Goal: Check status: Check status

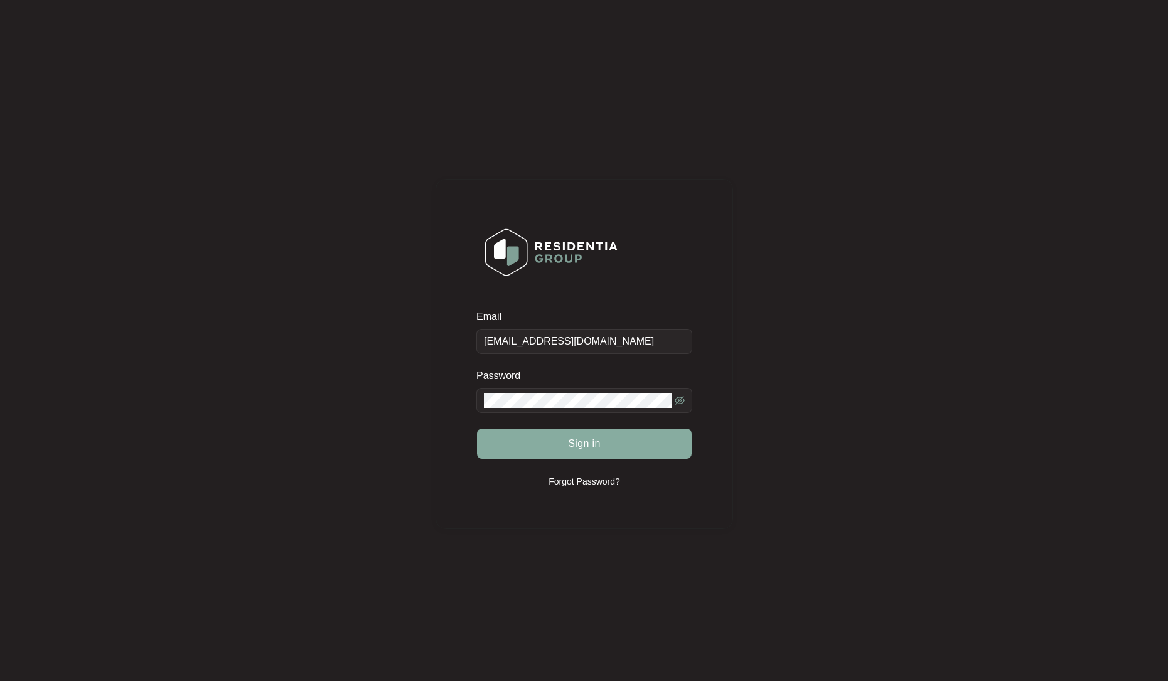
click at [596, 435] on button "Sign in" at bounding box center [584, 444] width 215 height 30
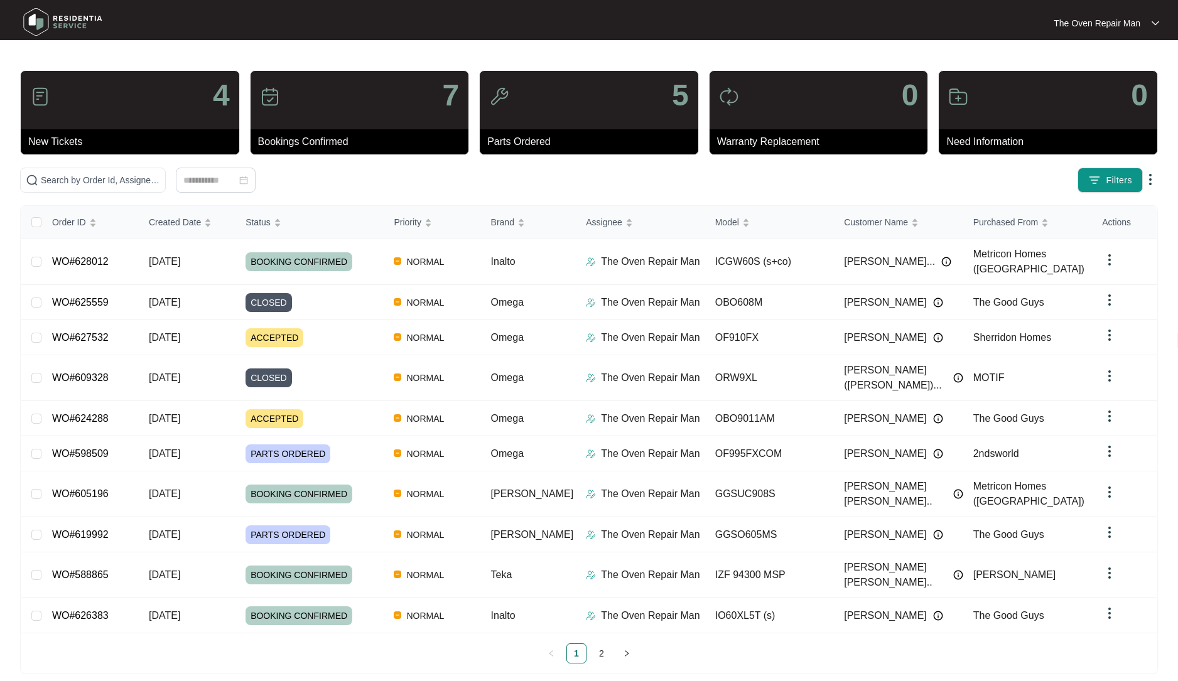
click at [294, 639] on div "Order ID Created Date Status Priority Brand Assignee Model Customer Name Purcha…" at bounding box center [589, 439] width 1138 height 469
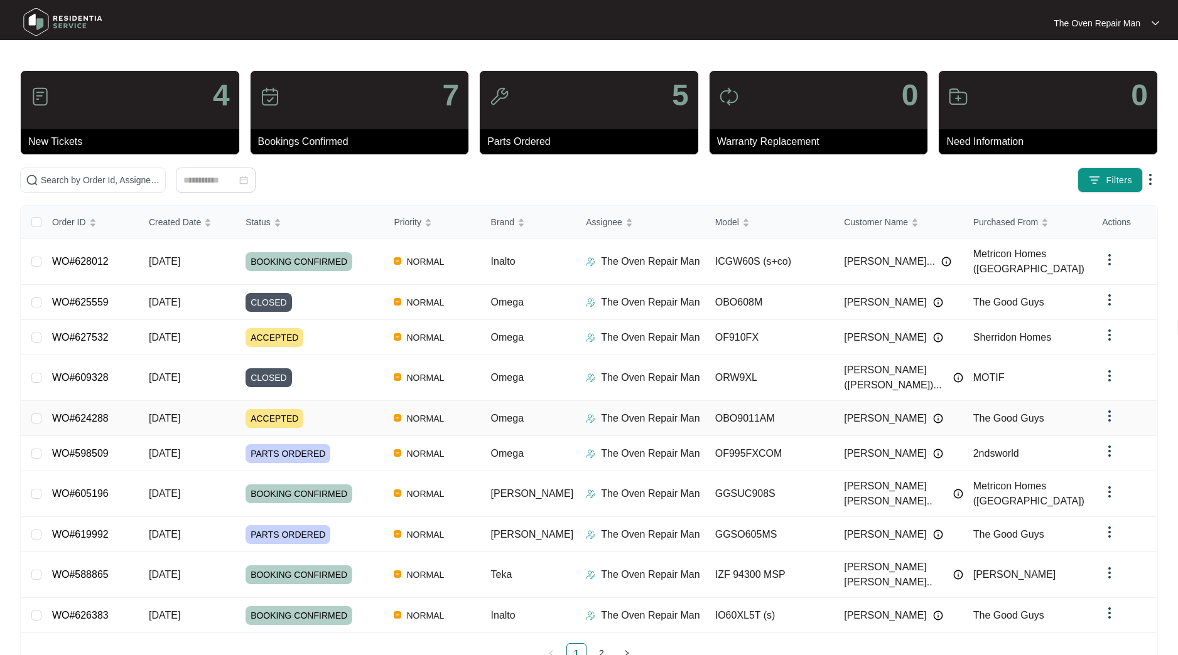
click at [154, 413] on span "[DATE]" at bounding box center [164, 418] width 31 height 11
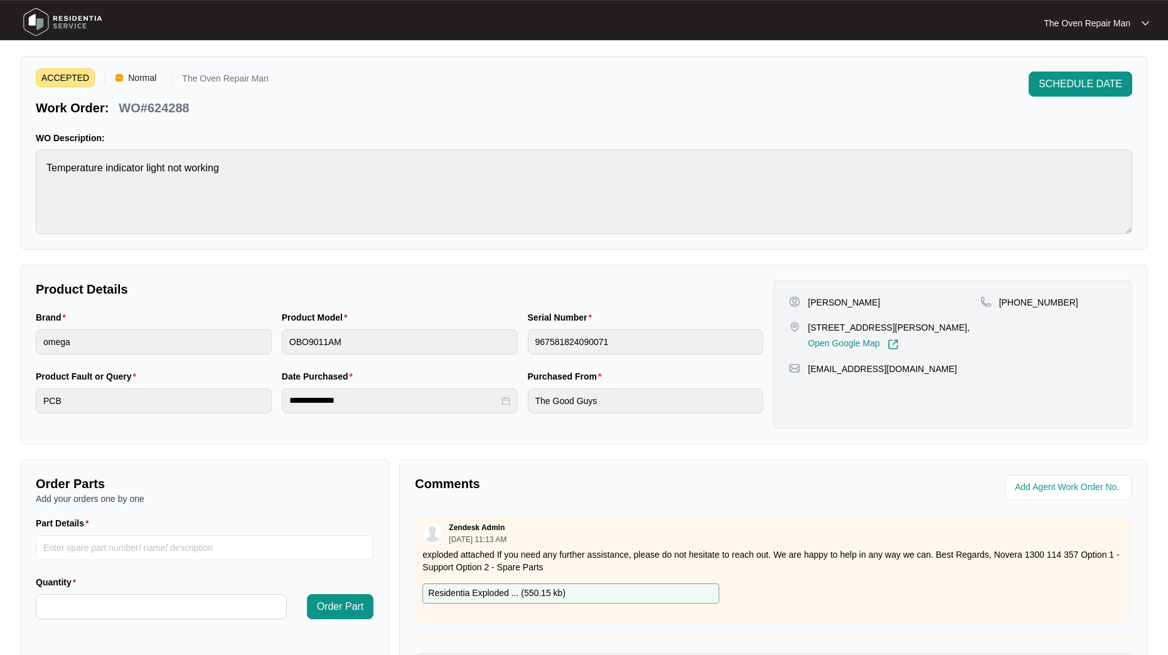
scroll to position [7, 0]
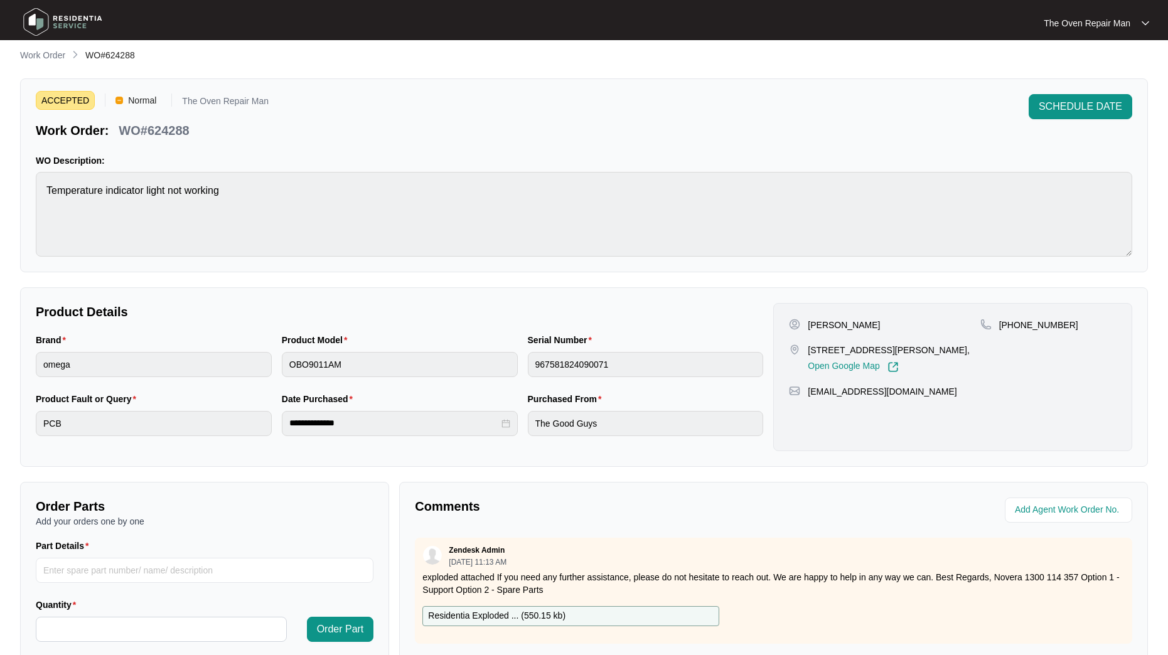
click at [851, 323] on p "[PERSON_NAME]" at bounding box center [844, 325] width 72 height 13
copy p "[PERSON_NAME]"
drag, startPoint x: 856, startPoint y: 326, endPoint x: 232, endPoint y: 43, distance: 685.3
click at [809, 322] on div "[PERSON_NAME]" at bounding box center [884, 325] width 191 height 13
click at [918, 353] on p "[STREET_ADDRESS][PERSON_NAME]," at bounding box center [889, 350] width 162 height 13
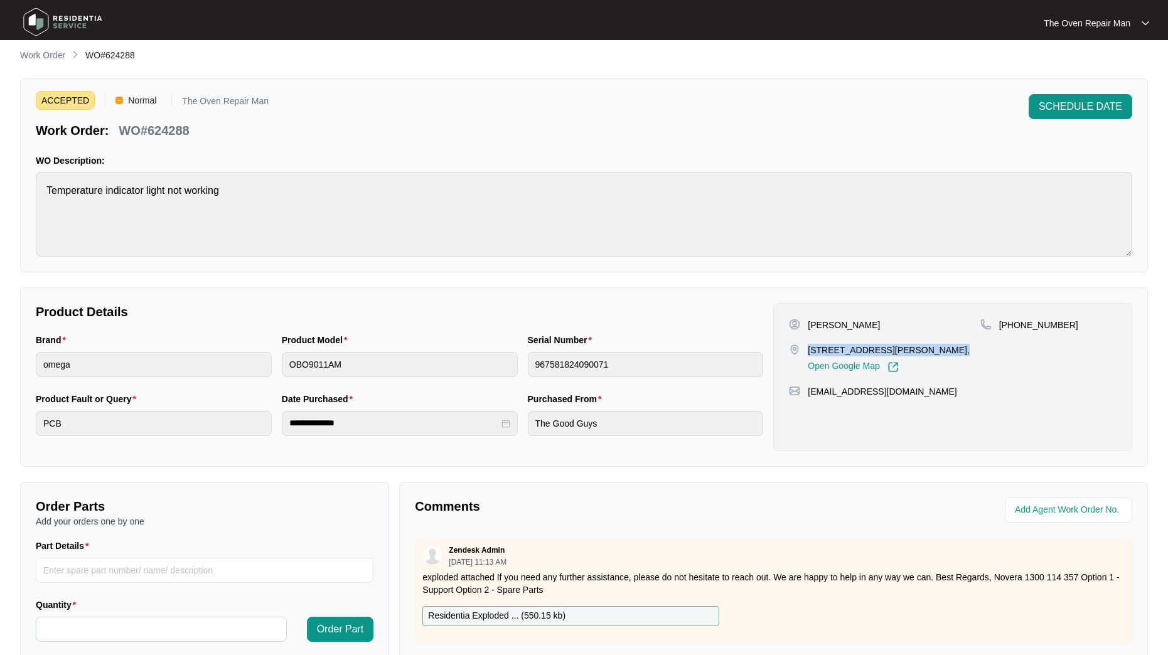
copy p "[STREET_ADDRESS][PERSON_NAME]"
drag, startPoint x: 894, startPoint y: 344, endPoint x: 809, endPoint y: 347, distance: 84.8
click at [809, 347] on p "[STREET_ADDRESS][PERSON_NAME]," at bounding box center [889, 350] width 162 height 13
drag, startPoint x: 283, startPoint y: 92, endPoint x: 276, endPoint y: 60, distance: 33.4
click at [283, 92] on div "ACCEPTED Normal The Oven Repair Man Work Order: WO#624288 SCHEDULE DATE WO Desc…" at bounding box center [584, 175] width 1128 height 194
